Goal: Transaction & Acquisition: Purchase product/service

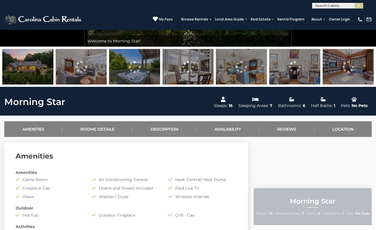
scroll to position [134, 0]
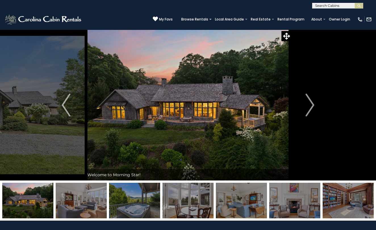
scroll to position [0, 0]
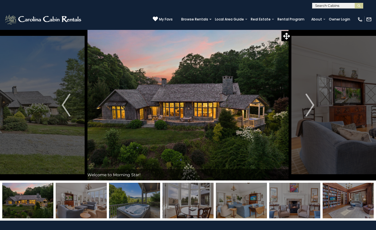
click at [361, 21] on img at bounding box center [361, 19] width 6 height 6
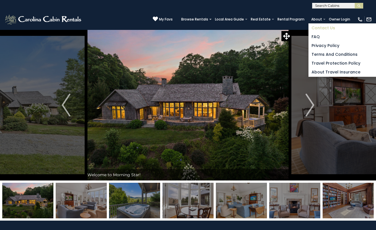
click at [318, 28] on link "Contact Us" at bounding box center [343, 28] width 68 height 9
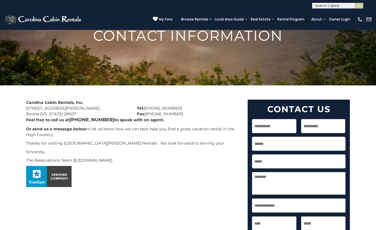
scroll to position [44, 0]
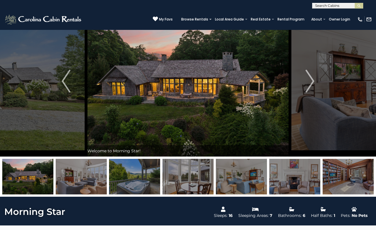
scroll to position [20, 0]
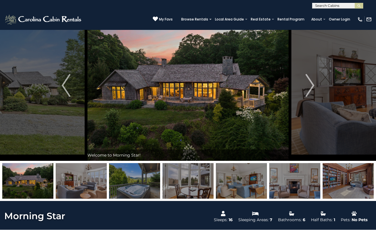
click at [245, 109] on img at bounding box center [188, 85] width 207 height 151
click at [305, 86] on button "Next" at bounding box center [310, 85] width 37 height 151
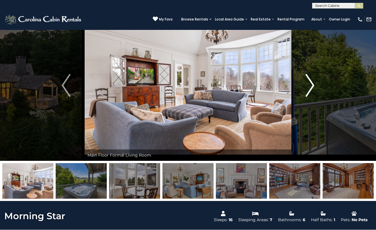
click at [308, 86] on img "Next" at bounding box center [310, 85] width 9 height 23
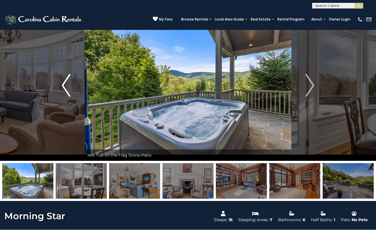
click at [63, 81] on img "Previous" at bounding box center [66, 85] width 9 height 23
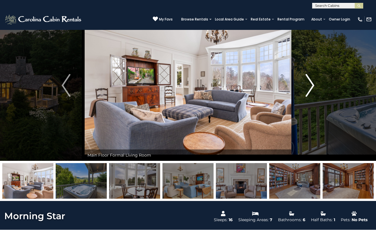
click at [305, 92] on button "Next" at bounding box center [310, 85] width 37 height 151
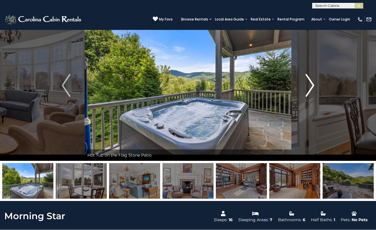
click at [305, 92] on button "Next" at bounding box center [310, 85] width 37 height 151
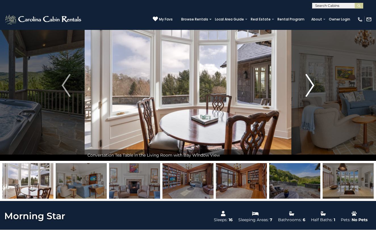
click at [305, 92] on button "Next" at bounding box center [310, 85] width 37 height 151
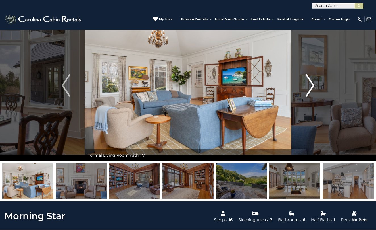
click at [305, 92] on button "Next" at bounding box center [310, 85] width 37 height 151
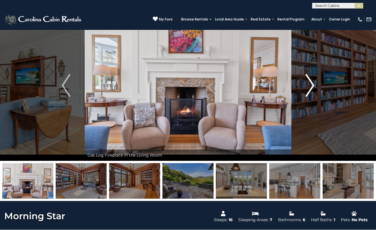
click at [319, 93] on button "Next" at bounding box center [310, 85] width 37 height 151
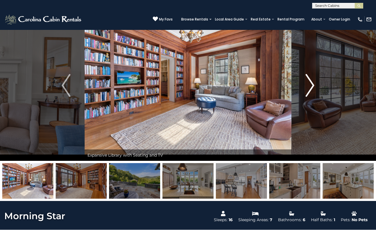
click at [312, 91] on img "Next" at bounding box center [310, 85] width 9 height 23
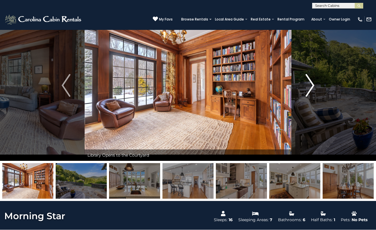
click at [312, 91] on img "Next" at bounding box center [310, 85] width 9 height 23
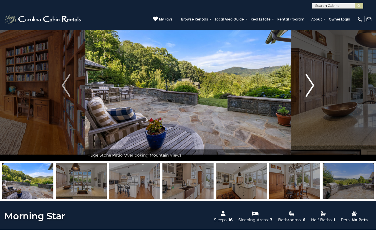
click at [312, 91] on img "Next" at bounding box center [310, 85] width 9 height 23
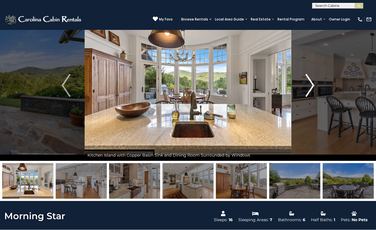
click at [312, 91] on img "Next" at bounding box center [310, 85] width 9 height 23
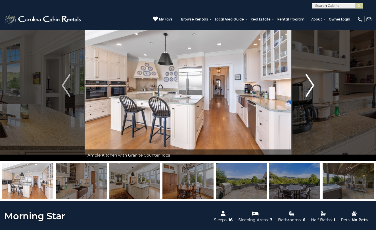
click at [312, 91] on img "Next" at bounding box center [310, 85] width 9 height 23
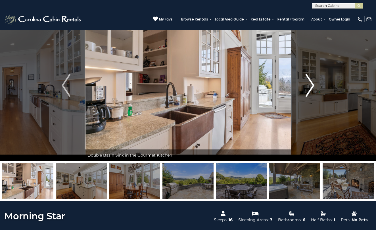
click at [312, 91] on img "Next" at bounding box center [310, 85] width 9 height 23
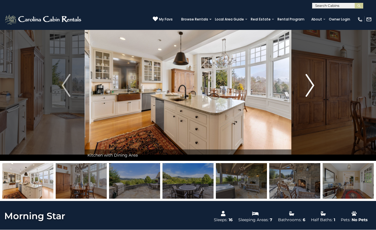
click at [312, 91] on img "Next" at bounding box center [310, 85] width 9 height 23
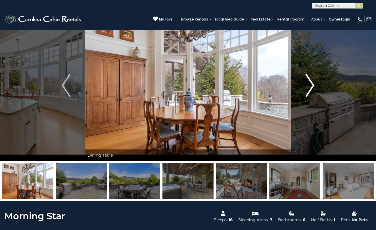
click at [312, 91] on img "Next" at bounding box center [310, 85] width 9 height 23
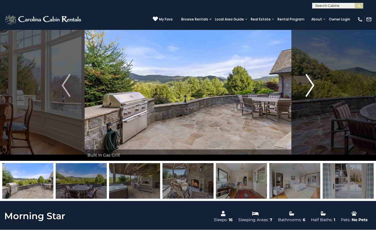
click at [312, 91] on img "Next" at bounding box center [310, 85] width 9 height 23
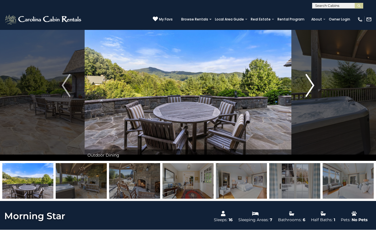
click at [312, 91] on img "Next" at bounding box center [310, 85] width 9 height 23
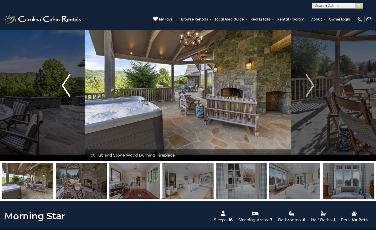
click at [67, 86] on img "Previous" at bounding box center [66, 85] width 9 height 23
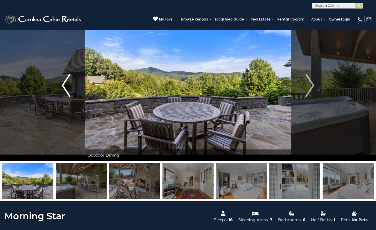
click at [67, 86] on img "Previous" at bounding box center [66, 85] width 9 height 23
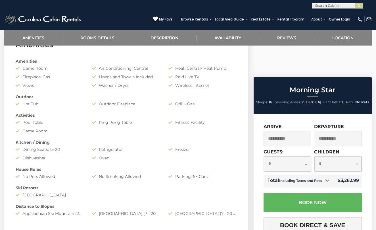
scroll to position [260, 0]
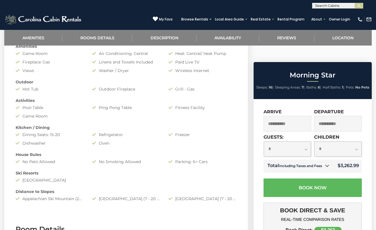
click at [183, 107] on div "Fitness Facility" at bounding box center [202, 108] width 76 height 6
click at [161, 127] on div "Kitchen / Dining" at bounding box center [126, 128] width 230 height 6
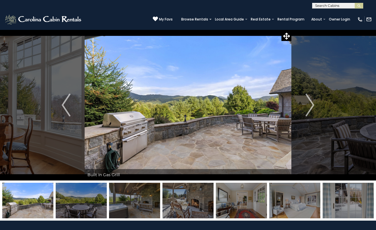
scroll to position [0, 0]
click at [311, 101] on img "Next" at bounding box center [310, 105] width 9 height 23
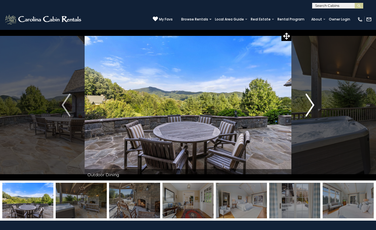
click at [311, 101] on img "Next" at bounding box center [310, 105] width 9 height 23
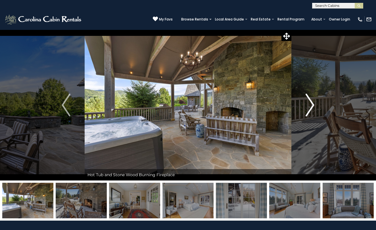
click at [311, 101] on img "Next" at bounding box center [310, 105] width 9 height 23
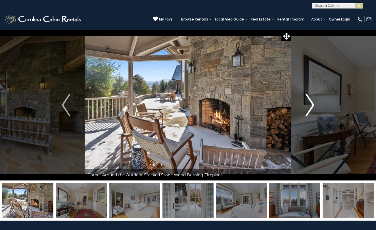
click at [311, 101] on img "Next" at bounding box center [310, 105] width 9 height 23
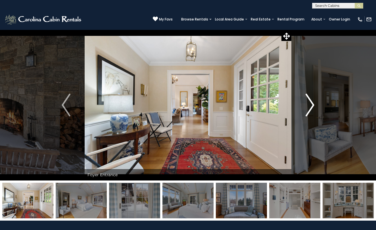
click at [311, 101] on img "Next" at bounding box center [310, 105] width 9 height 23
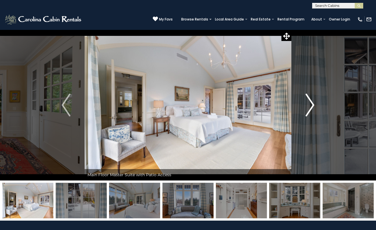
click at [311, 101] on img "Next" at bounding box center [310, 105] width 9 height 23
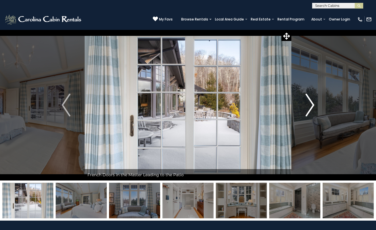
click at [311, 101] on img "Next" at bounding box center [310, 105] width 9 height 23
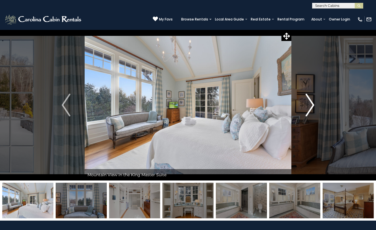
click at [311, 101] on img "Next" at bounding box center [310, 105] width 9 height 23
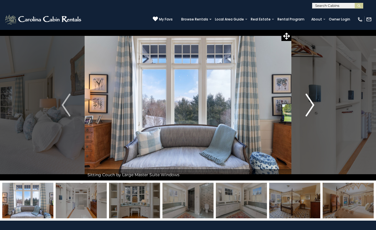
click at [311, 101] on img "Next" at bounding box center [310, 105] width 9 height 23
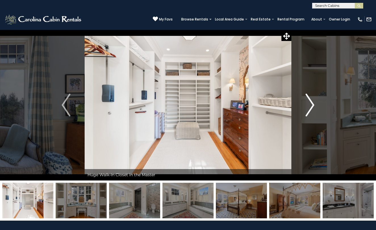
click at [311, 101] on img "Next" at bounding box center [310, 105] width 9 height 23
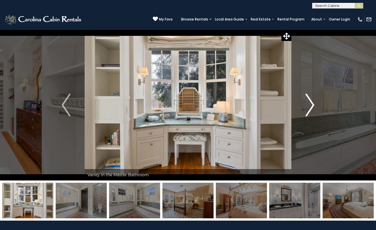
click at [311, 101] on img "Next" at bounding box center [310, 105] width 9 height 23
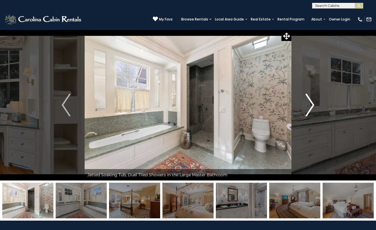
click at [311, 101] on img "Next" at bounding box center [310, 105] width 9 height 23
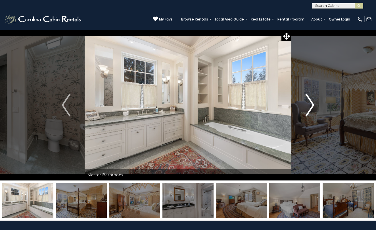
click at [311, 101] on img "Next" at bounding box center [310, 105] width 9 height 23
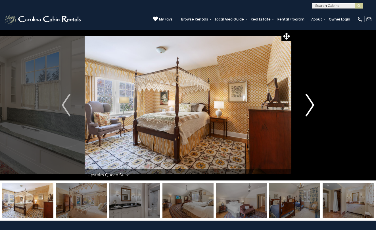
click at [311, 101] on img "Next" at bounding box center [310, 105] width 9 height 23
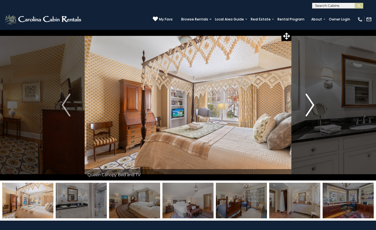
click at [311, 101] on img "Next" at bounding box center [310, 105] width 9 height 23
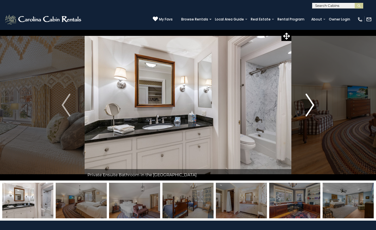
click at [311, 101] on img "Next" at bounding box center [310, 105] width 9 height 23
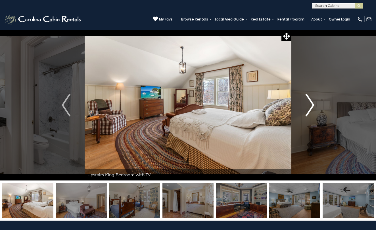
click at [311, 101] on img "Next" at bounding box center [310, 105] width 9 height 23
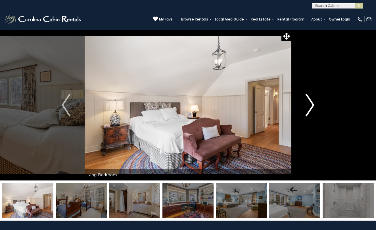
click at [311, 101] on img "Next" at bounding box center [310, 105] width 9 height 23
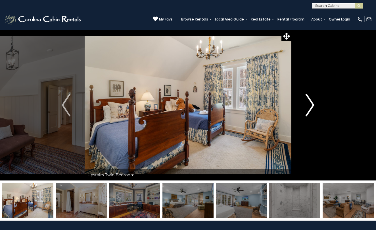
click at [311, 101] on img "Next" at bounding box center [310, 105] width 9 height 23
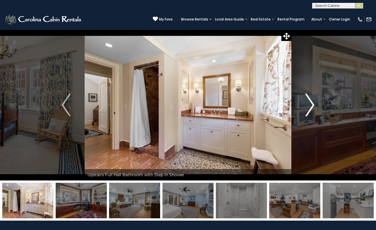
click at [311, 101] on img "Next" at bounding box center [310, 105] width 9 height 23
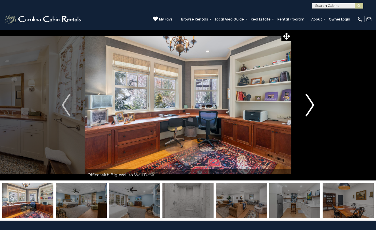
click at [311, 101] on img "Next" at bounding box center [310, 105] width 9 height 23
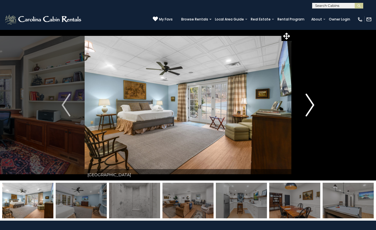
click at [311, 101] on img "Next" at bounding box center [310, 105] width 9 height 23
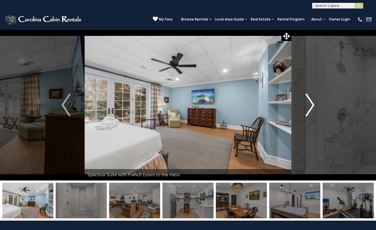
click at [311, 101] on img "Next" at bounding box center [310, 105] width 9 height 23
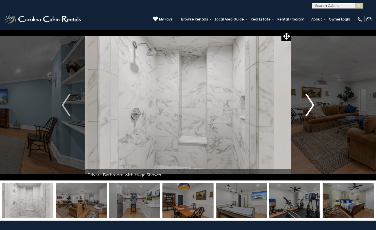
click at [311, 101] on img "Next" at bounding box center [310, 105] width 9 height 23
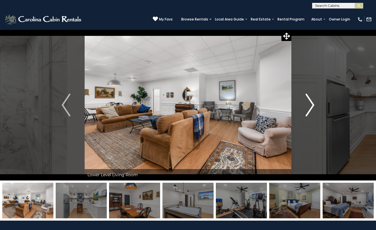
click at [311, 101] on img "Next" at bounding box center [310, 105] width 9 height 23
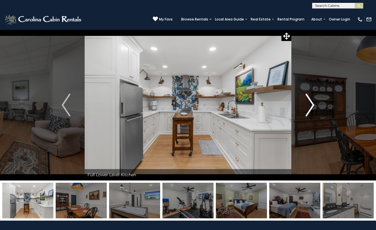
click at [312, 107] on img "Next" at bounding box center [310, 105] width 9 height 23
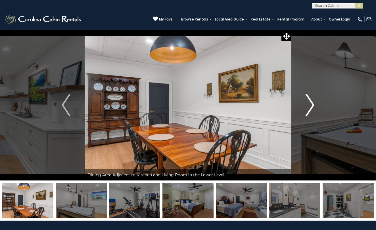
click at [312, 107] on img "Next" at bounding box center [310, 105] width 9 height 23
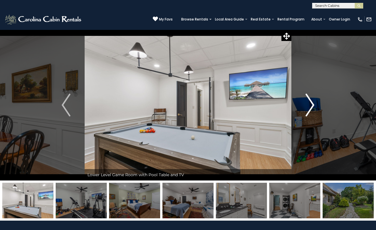
click at [312, 107] on img "Next" at bounding box center [310, 105] width 9 height 23
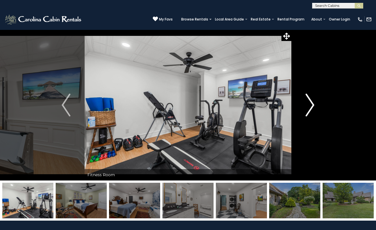
click at [311, 107] on img "Next" at bounding box center [310, 105] width 9 height 23
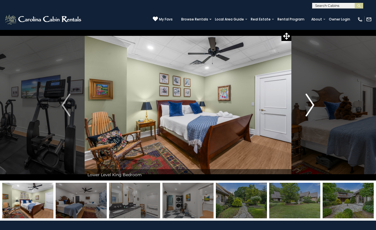
click at [311, 107] on img "Next" at bounding box center [310, 105] width 9 height 23
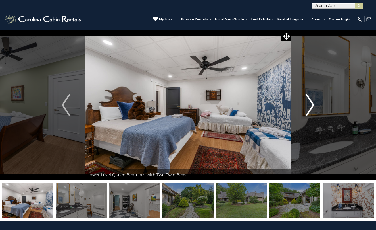
click at [311, 107] on img "Next" at bounding box center [310, 105] width 9 height 23
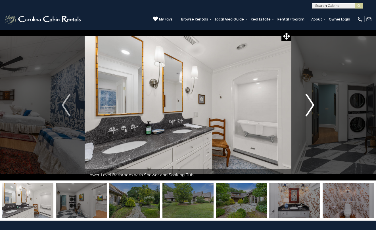
click at [311, 107] on img "Next" at bounding box center [310, 105] width 9 height 23
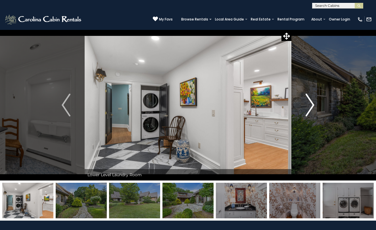
click at [311, 107] on img "Next" at bounding box center [310, 105] width 9 height 23
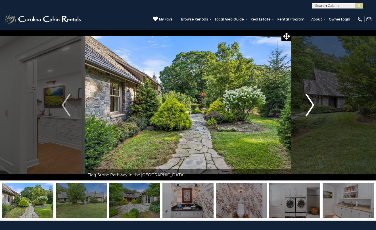
click at [311, 107] on img "Next" at bounding box center [310, 105] width 9 height 23
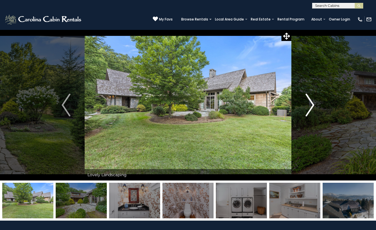
click at [311, 107] on img "Next" at bounding box center [310, 105] width 9 height 23
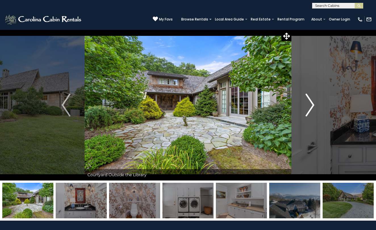
click at [311, 107] on img "Next" at bounding box center [310, 105] width 9 height 23
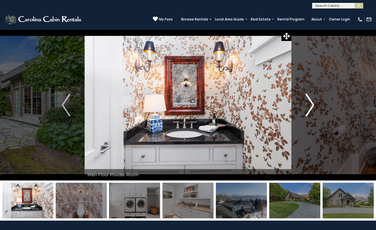
click at [311, 107] on img "Next" at bounding box center [310, 105] width 9 height 23
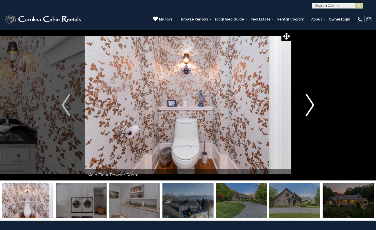
click at [311, 107] on img "Next" at bounding box center [310, 105] width 9 height 23
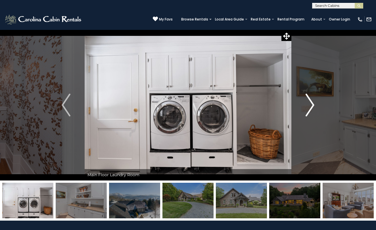
click at [311, 107] on img "Next" at bounding box center [310, 105] width 9 height 23
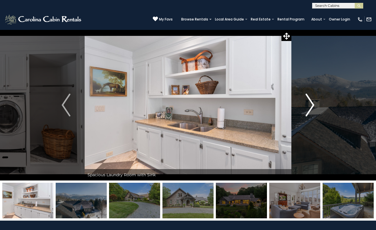
click at [311, 107] on img "Next" at bounding box center [310, 105] width 9 height 23
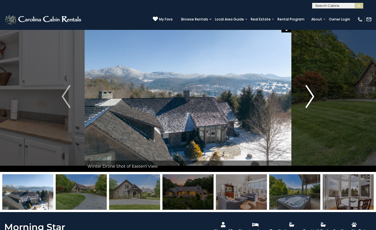
scroll to position [8, 0]
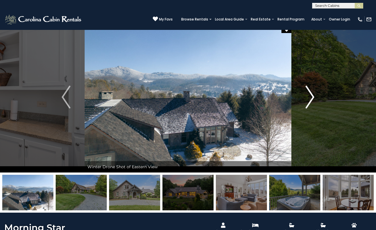
click at [311, 97] on img "Next" at bounding box center [310, 97] width 9 height 23
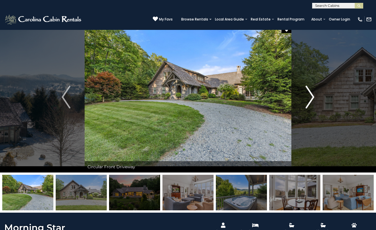
click at [311, 97] on img "Next" at bounding box center [310, 97] width 9 height 23
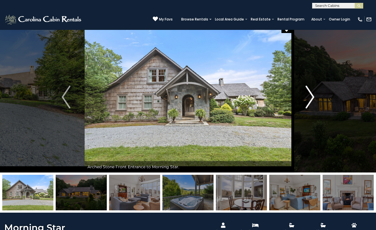
click at [309, 100] on img "Next" at bounding box center [310, 97] width 9 height 23
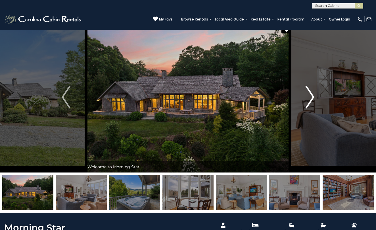
click at [309, 100] on img "Next" at bounding box center [310, 97] width 9 height 23
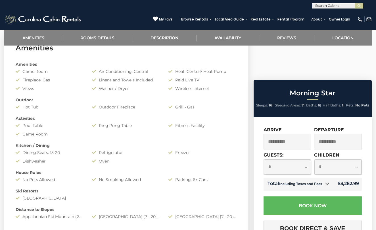
scroll to position [242, 0]
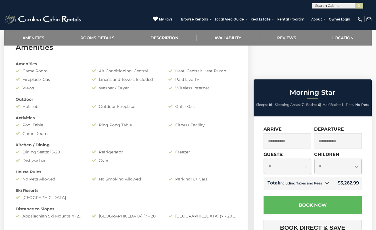
select select "**"
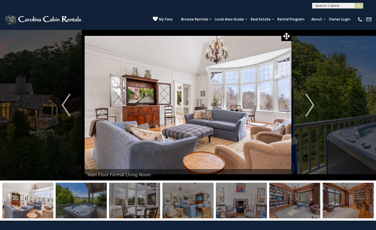
scroll to position [0, 0]
click at [312, 105] on img "Next" at bounding box center [310, 105] width 9 height 23
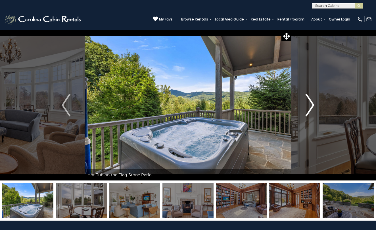
click at [312, 105] on img "Next" at bounding box center [310, 105] width 9 height 23
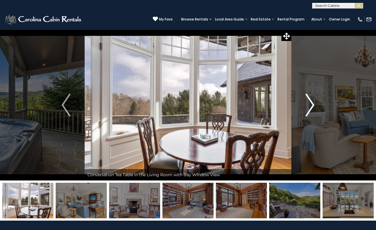
click at [312, 105] on img "Next" at bounding box center [310, 105] width 9 height 23
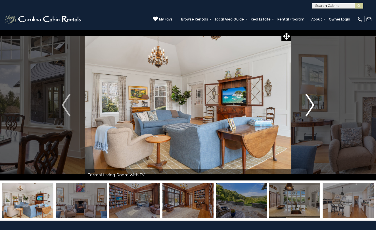
click at [308, 110] on img "Next" at bounding box center [310, 105] width 9 height 23
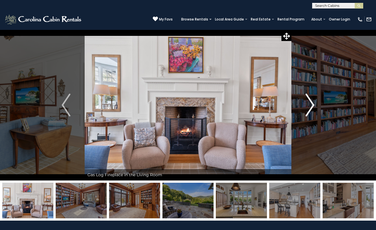
click at [308, 110] on img "Next" at bounding box center [310, 105] width 9 height 23
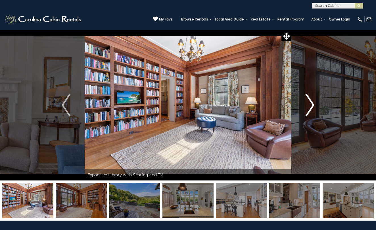
click at [312, 105] on img "Next" at bounding box center [310, 105] width 9 height 23
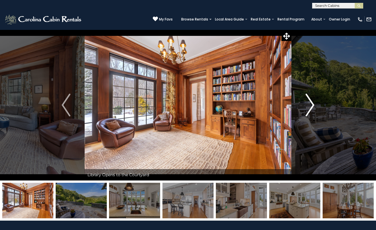
click at [312, 105] on img "Next" at bounding box center [310, 105] width 9 height 23
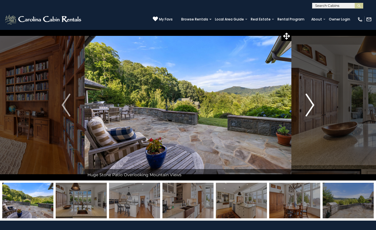
click at [312, 105] on img "Next" at bounding box center [310, 105] width 9 height 23
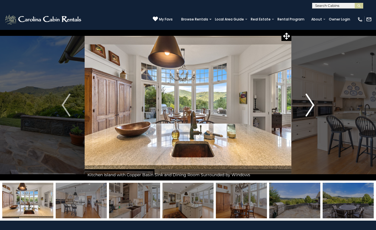
click at [312, 105] on img "Next" at bounding box center [310, 105] width 9 height 23
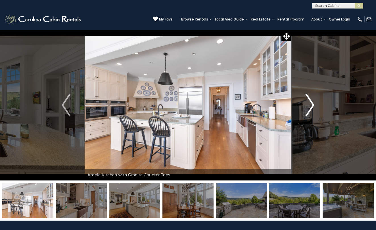
click at [312, 105] on img "Next" at bounding box center [310, 105] width 9 height 23
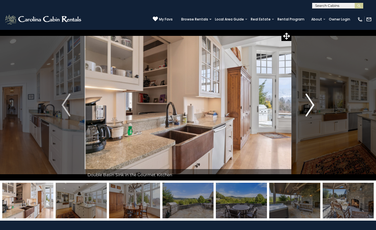
click at [312, 105] on img "Next" at bounding box center [310, 105] width 9 height 23
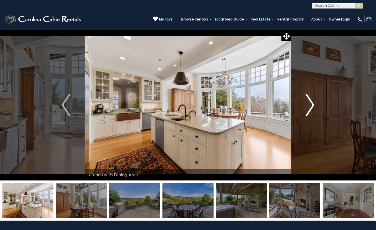
click at [312, 105] on img "Next" at bounding box center [310, 105] width 9 height 23
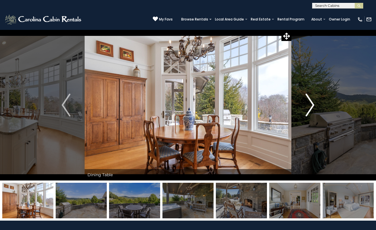
click at [312, 105] on img "Next" at bounding box center [310, 105] width 9 height 23
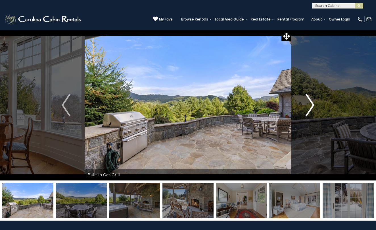
click at [312, 105] on img "Next" at bounding box center [310, 105] width 9 height 23
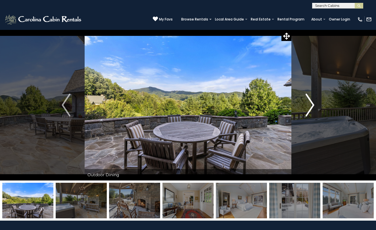
click at [312, 105] on img "Next" at bounding box center [310, 105] width 9 height 23
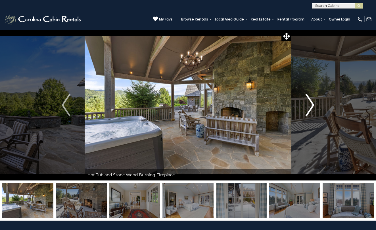
click at [312, 105] on img "Next" at bounding box center [310, 105] width 9 height 23
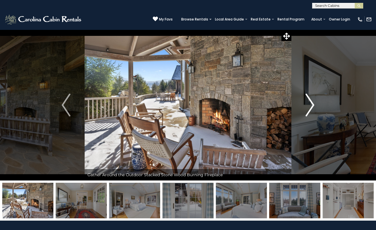
click at [312, 105] on img "Next" at bounding box center [310, 105] width 9 height 23
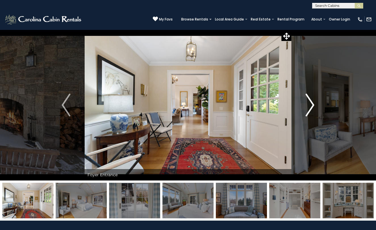
click at [312, 105] on img "Next" at bounding box center [310, 105] width 9 height 23
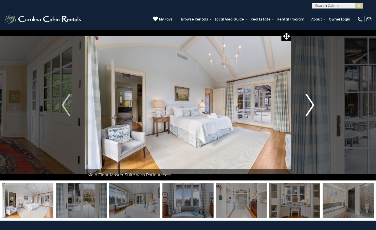
click at [312, 105] on img "Next" at bounding box center [310, 105] width 9 height 23
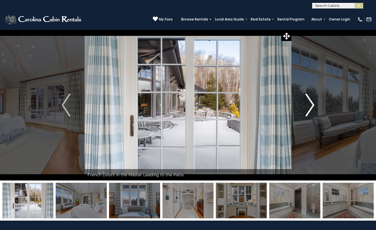
click at [312, 105] on img "Next" at bounding box center [310, 105] width 9 height 23
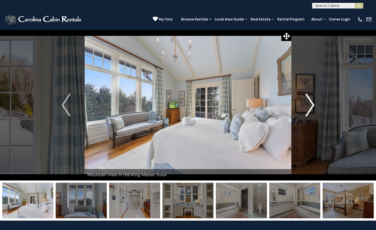
click at [312, 105] on img "Next" at bounding box center [310, 105] width 9 height 23
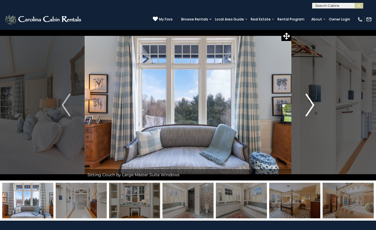
click at [312, 105] on img "Next" at bounding box center [310, 105] width 9 height 23
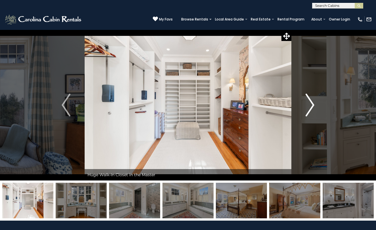
click at [312, 105] on img "Next" at bounding box center [310, 105] width 9 height 23
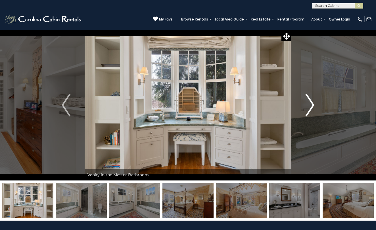
click at [312, 105] on img "Next" at bounding box center [310, 105] width 9 height 23
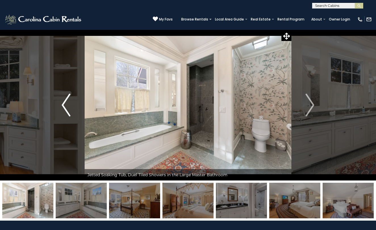
click at [65, 112] on img "Previous" at bounding box center [66, 105] width 9 height 23
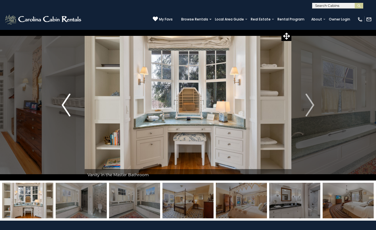
click at [65, 112] on img "Previous" at bounding box center [66, 105] width 9 height 23
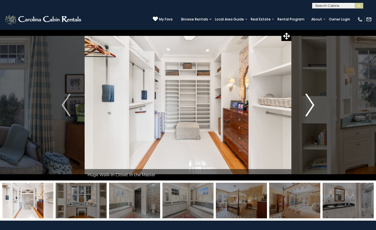
click at [314, 105] on img "Next" at bounding box center [310, 105] width 9 height 23
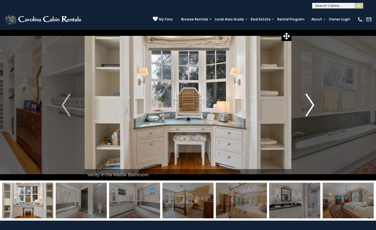
click at [314, 105] on img "Next" at bounding box center [310, 105] width 9 height 23
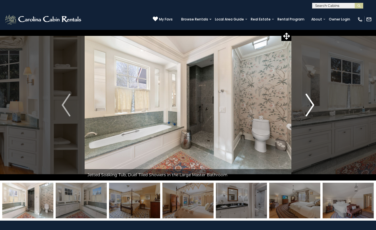
click at [314, 105] on img "Next" at bounding box center [310, 105] width 9 height 23
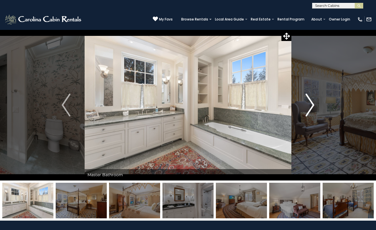
click at [314, 105] on img "Next" at bounding box center [310, 105] width 9 height 23
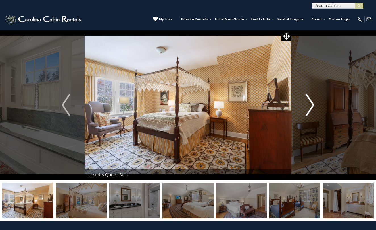
click at [314, 105] on img "Next" at bounding box center [310, 105] width 9 height 23
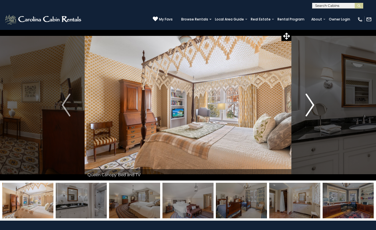
click at [314, 105] on img "Next" at bounding box center [310, 105] width 9 height 23
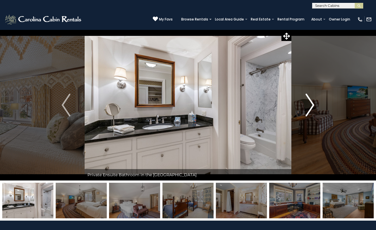
click at [314, 105] on img "Next" at bounding box center [310, 105] width 9 height 23
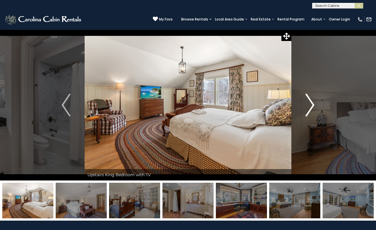
click at [314, 105] on img "Next" at bounding box center [310, 105] width 9 height 23
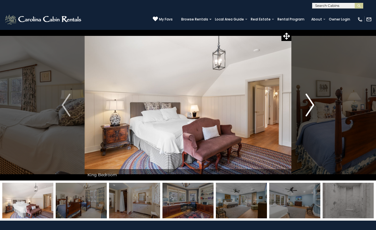
click at [314, 105] on img "Next" at bounding box center [310, 105] width 9 height 23
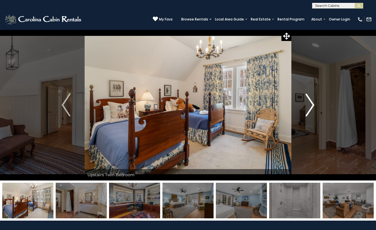
click at [314, 105] on img "Next" at bounding box center [310, 105] width 9 height 23
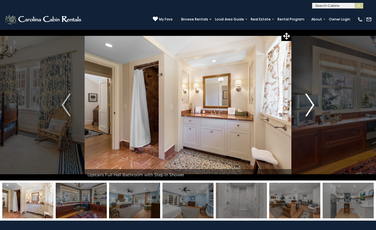
click at [314, 105] on img "Next" at bounding box center [310, 105] width 9 height 23
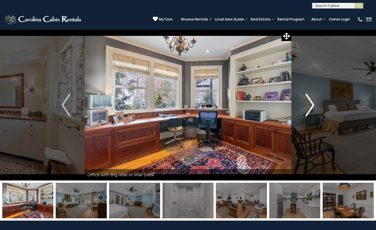
click at [314, 105] on img "Next" at bounding box center [310, 105] width 9 height 23
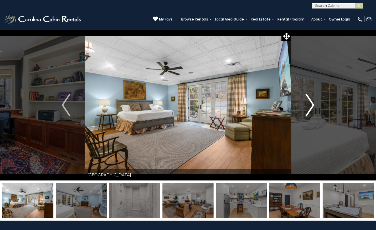
click at [314, 105] on img "Next" at bounding box center [310, 105] width 9 height 23
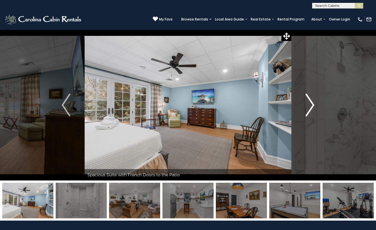
click at [314, 105] on img "Next" at bounding box center [310, 105] width 9 height 23
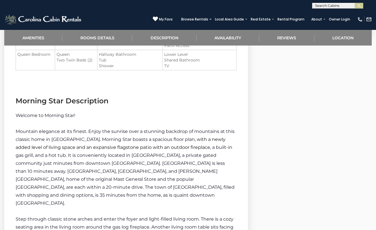
scroll to position [574, 0]
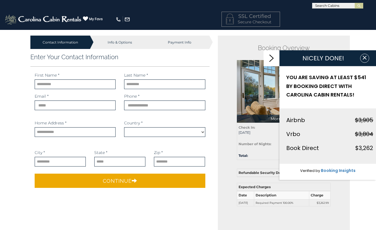
select select "*********"
type input "*****"
type input "******"
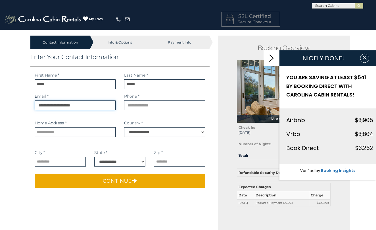
type input "**********"
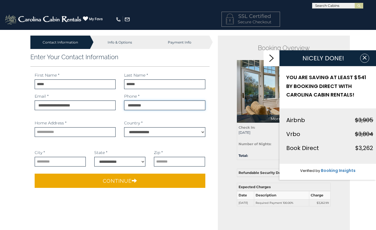
type input "*********"
click at [50, 126] on div "Home Address * Address is required." at bounding box center [75, 128] width 81 height 17
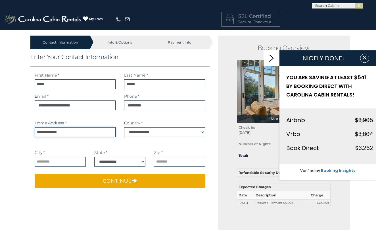
type input "**********"
type input "*********"
select select "**"
type input "*****"
click at [110, 193] on div "Enter Your Contact Information First Name * ***** First name is required. Last …" at bounding box center [120, 122] width 188 height 146
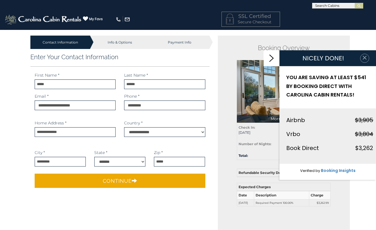
click at [362, 58] on icon "button" at bounding box center [365, 58] width 6 height 6
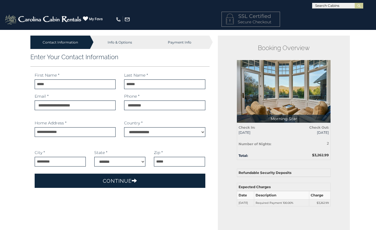
click at [129, 183] on button "Continue" at bounding box center [120, 180] width 171 height 14
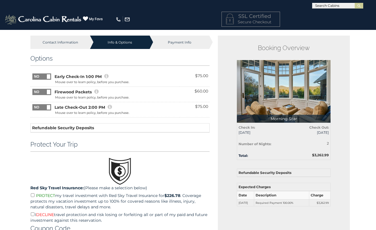
click at [49, 94] on span at bounding box center [48, 92] width 3 height 5
click at [50, 106] on span at bounding box center [48, 107] width 3 height 5
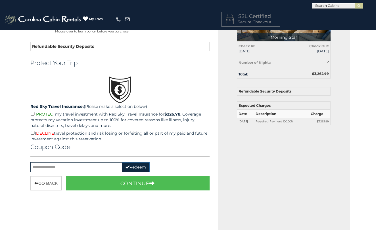
scroll to position [81, 0]
click at [39, 130] on div "PROTECT my travel investment with Red Sky Travel Insurance for $226.78 . Covera…" at bounding box center [119, 126] width 179 height 31
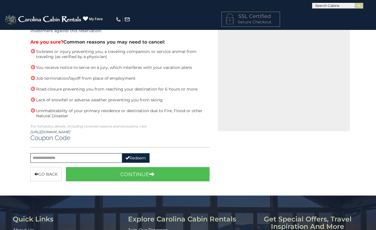
scroll to position [191, 0]
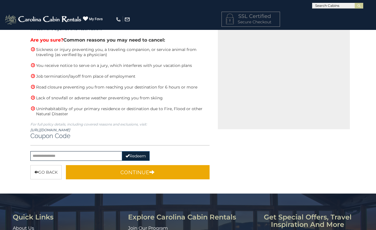
click at [146, 171] on button "Continue" at bounding box center [138, 172] width 144 height 14
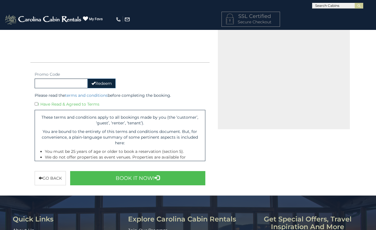
click at [37, 70] on div "Promo Code Redeem Please Enter Promocode." at bounding box center [75, 79] width 90 height 20
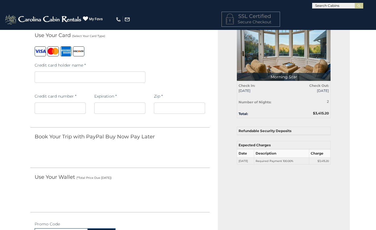
scroll to position [42, 0]
click at [80, 80] on iframe at bounding box center [90, 76] width 111 height 11
click at [50, 73] on iframe at bounding box center [90, 76] width 111 height 11
click at [117, 127] on hr at bounding box center [119, 127] width 179 height 0
click at [24, 97] on div "Contact Information Info & Options Payment Info 1. Guest Information Enter Your…" at bounding box center [119, 169] width 194 height 351
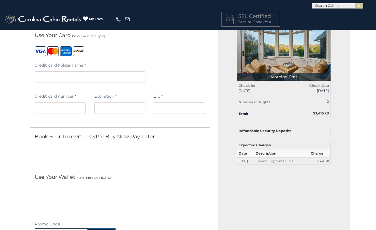
click at [60, 105] on iframe at bounding box center [60, 107] width 51 height 11
click at [111, 96] on label "Expiration *" at bounding box center [105, 96] width 22 height 6
click at [94, 73] on iframe at bounding box center [90, 76] width 111 height 11
click at [90, 80] on iframe at bounding box center [90, 76] width 111 height 11
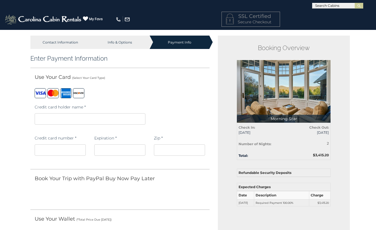
scroll to position [0, 0]
click at [132, 34] on main "Contact Information Info & Options Payment Info 1. Guest Information ***** x" at bounding box center [188, 208] width 333 height 357
click at [128, 40] on div "Info & Options" at bounding box center [120, 42] width 60 height 13
click at [126, 45] on div "Info & Options" at bounding box center [120, 42] width 60 height 13
click at [181, 44] on div "Payment Info" at bounding box center [180, 42] width 60 height 13
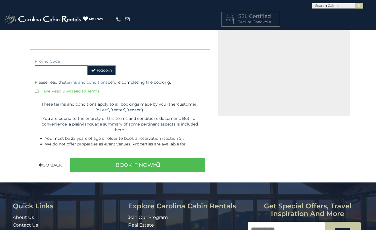
scroll to position [227, 0]
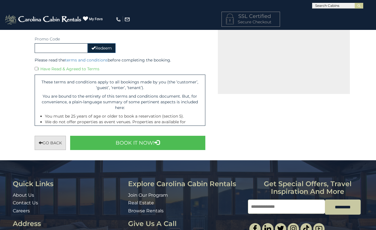
click at [43, 142] on button "Go back" at bounding box center [50, 143] width 31 height 14
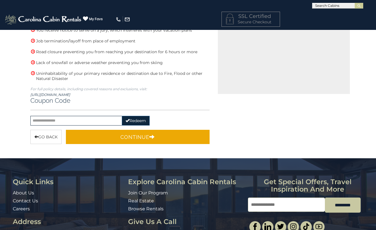
click at [108, 130] on button "Continue" at bounding box center [138, 137] width 144 height 14
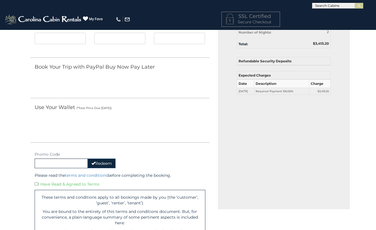
scroll to position [43, 0]
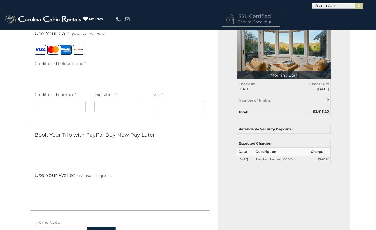
click at [61, 102] on iframe at bounding box center [60, 106] width 51 height 11
click at [202, 110] on iframe at bounding box center [179, 106] width 51 height 11
click at [187, 103] on iframe at bounding box center [179, 106] width 51 height 11
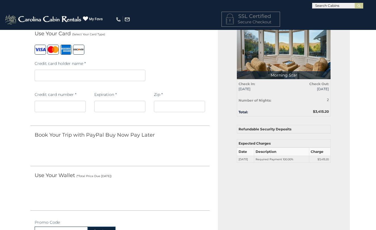
click at [76, 112] on div at bounding box center [60, 107] width 51 height 13
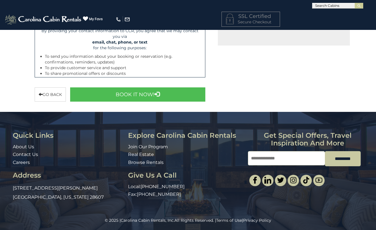
scroll to position [275, 0]
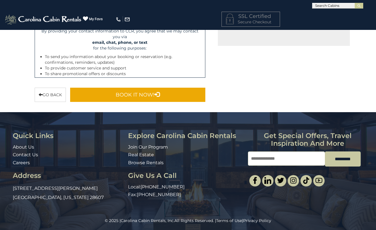
click at [140, 94] on button "Book It Now!" at bounding box center [137, 95] width 135 height 14
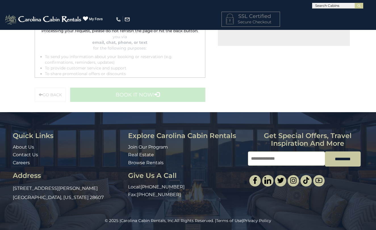
scroll to position [269, 0]
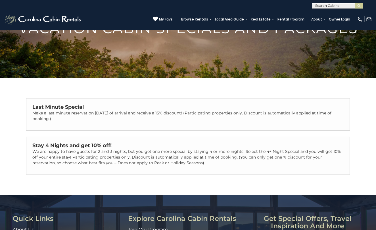
scroll to position [55, 0]
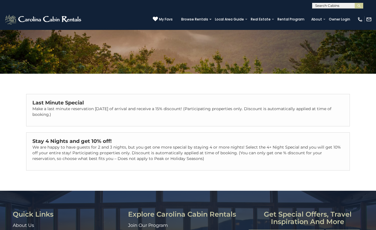
click at [248, 110] on p "Make a last minute reservation [DATE] of arrival and receive a 15% discount! (P…" at bounding box center [188, 111] width 312 height 11
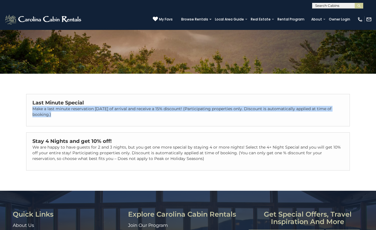
click at [248, 110] on p "Make a last minute reservation [DATE] of arrival and receive a 15% discount! (P…" at bounding box center [188, 111] width 312 height 11
click at [248, 117] on div "Last Minute Special Make a last minute reservation within 14 days of arrival an…" at bounding box center [187, 110] width 323 height 32
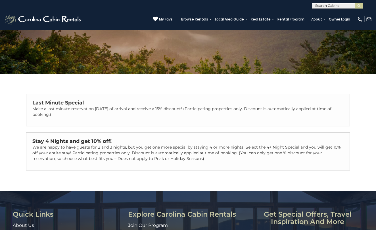
click at [238, 109] on p "Make a last minute reservation within 14 days of arrival and receive a 15% disc…" at bounding box center [188, 111] width 312 height 11
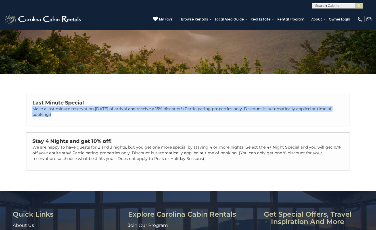
click at [238, 109] on p "Make a last minute reservation within 14 days of arrival and receive a 15% disc…" at bounding box center [188, 111] width 312 height 11
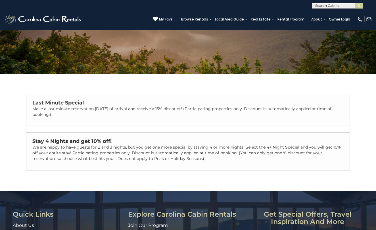
click at [100, 106] on p "Make a last minute reservation within 14 days of arrival and receive a 15% disc…" at bounding box center [188, 111] width 312 height 11
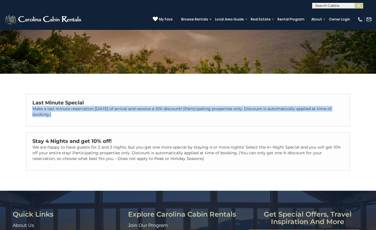
click at [100, 106] on p "Make a last minute reservation within 14 days of arrival and receive a 15% disc…" at bounding box center [188, 111] width 312 height 11
click at [103, 119] on div "Last Minute Special Make a last minute reservation within 14 days of arrival an…" at bounding box center [187, 110] width 323 height 32
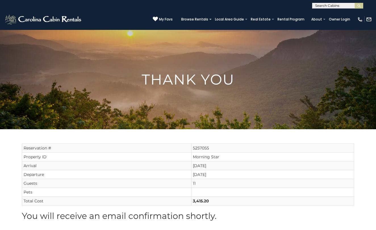
click at [327, 7] on input "text" at bounding box center [338, 7] width 50 height 6
type input "******"
click at [343, 20] on li "Mornin g Star" at bounding box center [338, 19] width 51 height 5
click at [356, 5] on button "submit" at bounding box center [359, 6] width 9 height 6
